Goal: Check status: Check status

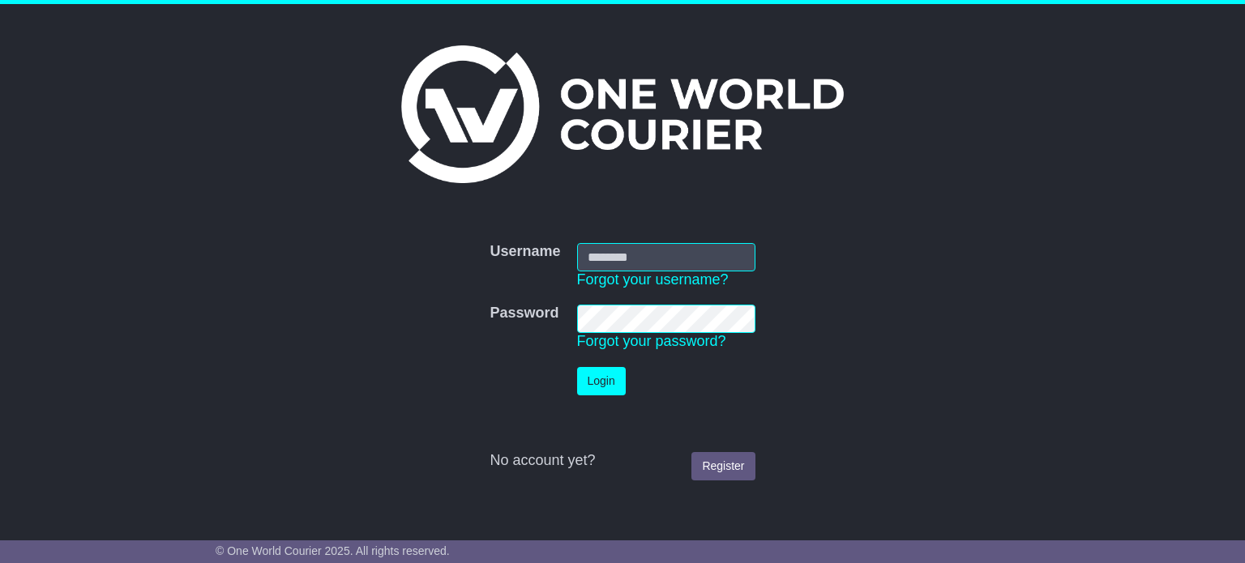
type input "**********"
click at [613, 382] on button "Login" at bounding box center [601, 381] width 49 height 28
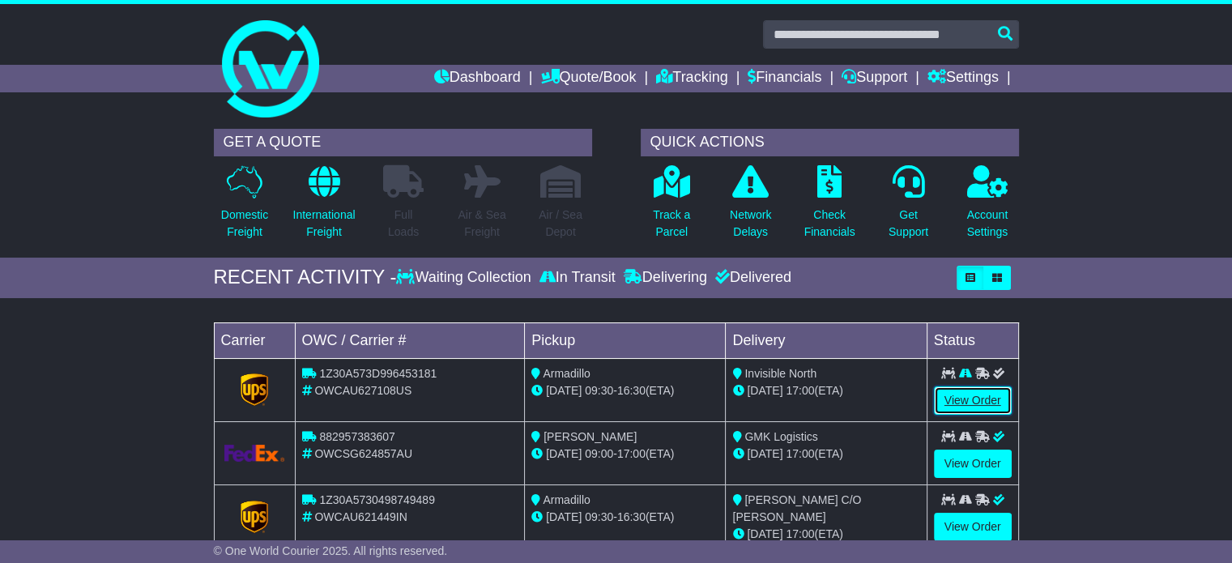
click at [977, 407] on link "View Order" at bounding box center [973, 401] width 78 height 28
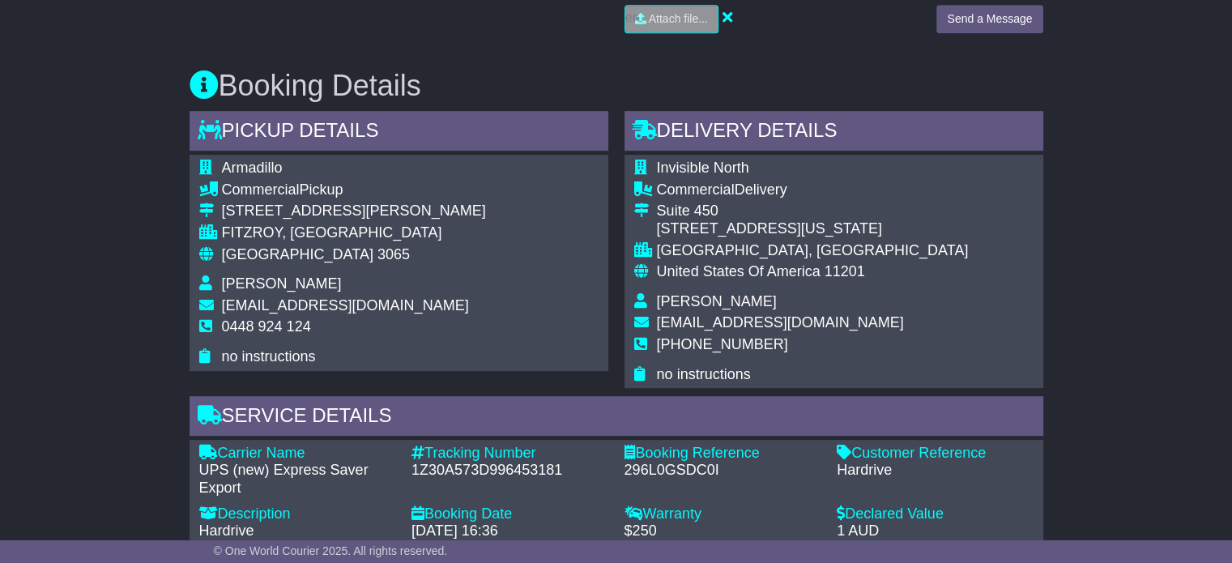
scroll to position [729, 0]
